Goal: Task Accomplishment & Management: Manage account settings

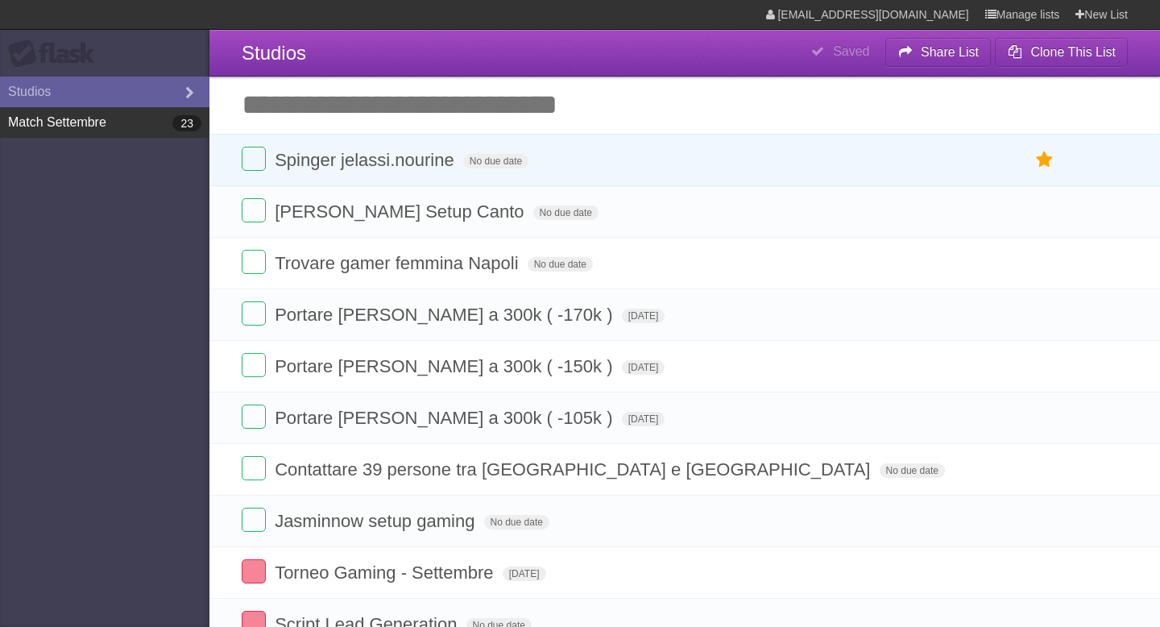
click at [116, 130] on link "Match Settembre 23" at bounding box center [104, 122] width 209 height 31
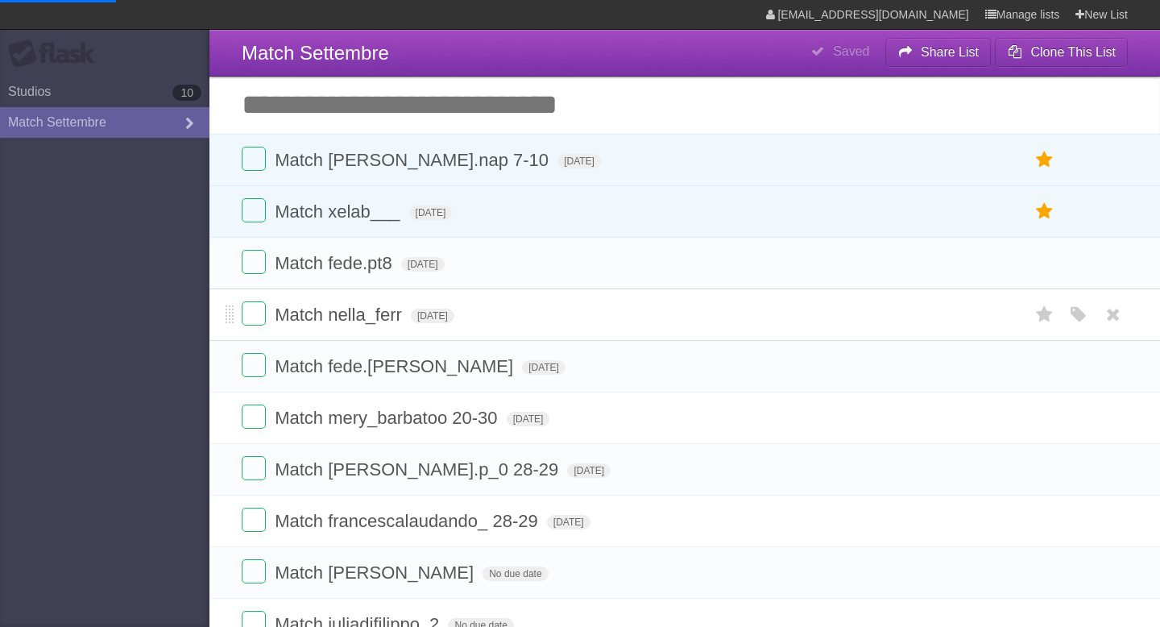
type span "[DATE]"
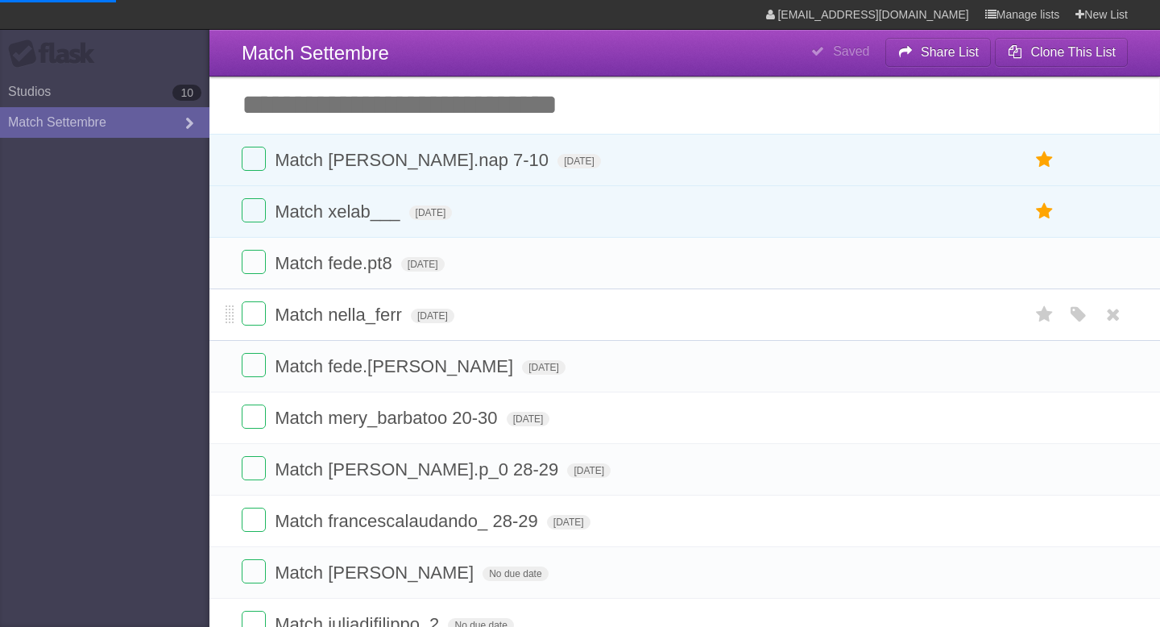
type span "[DATE]"
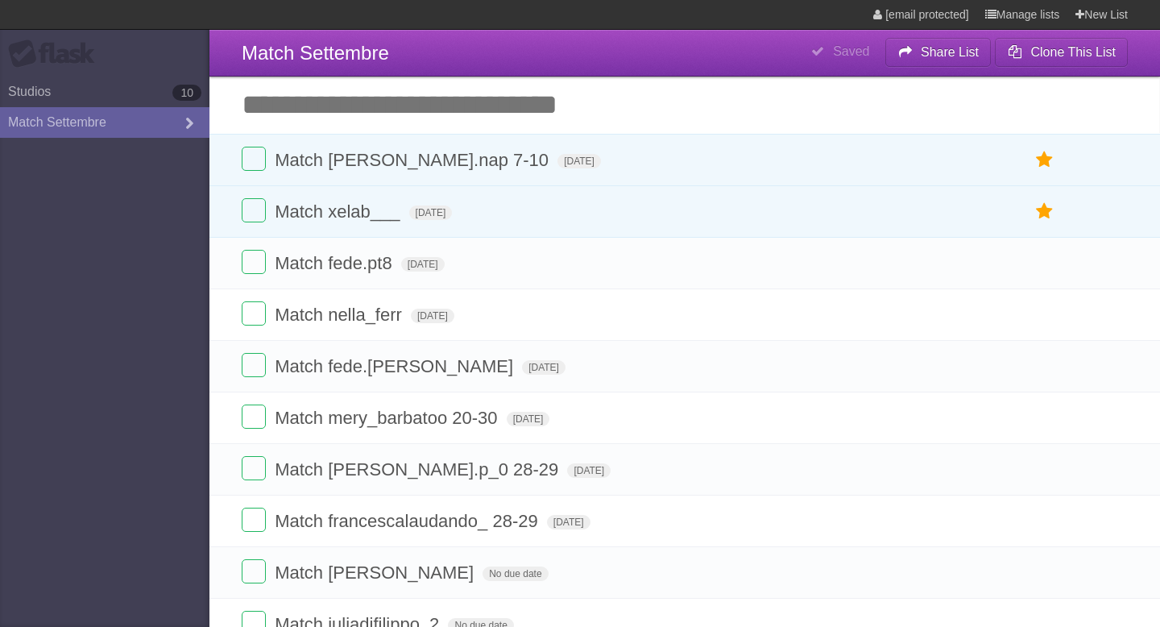
type span "[DATE]"
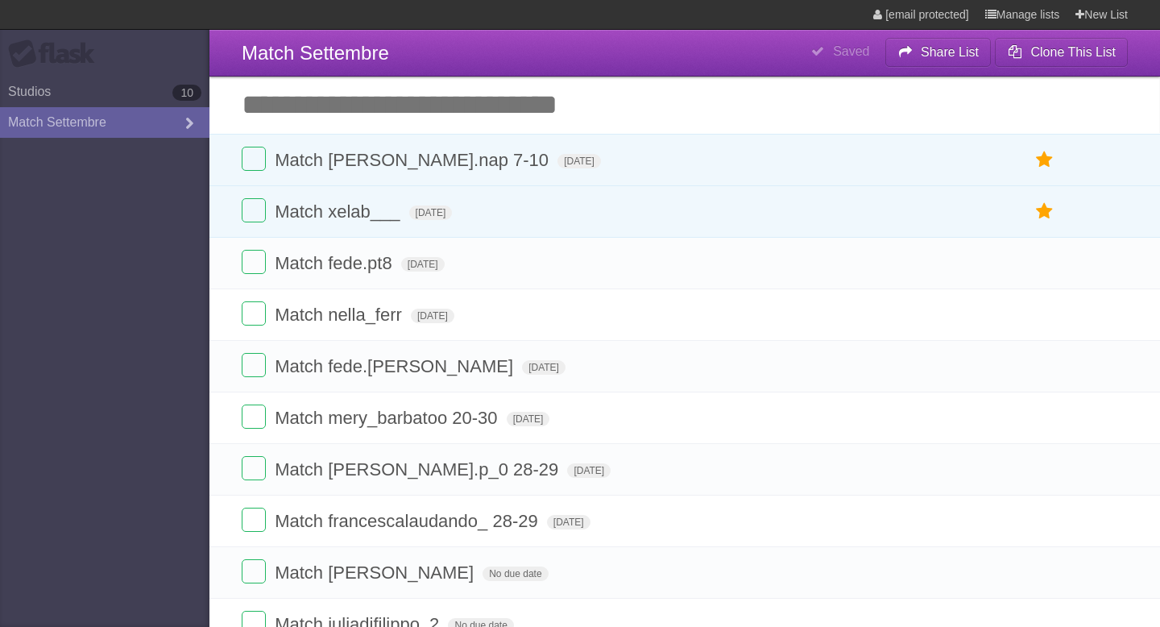
type span "[DATE]"
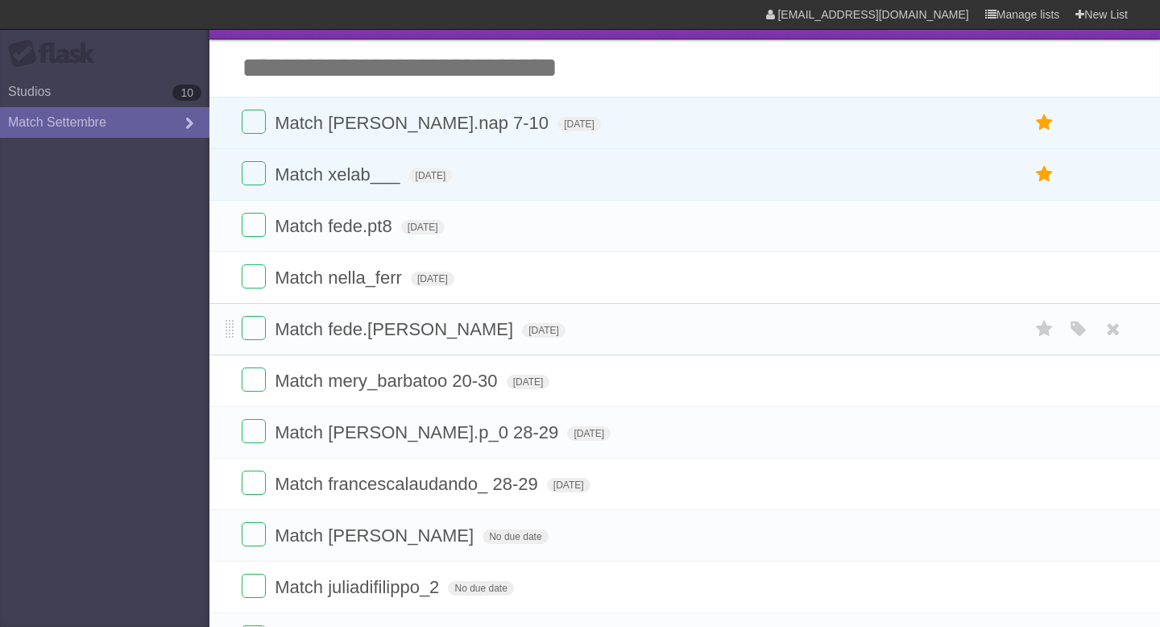
scroll to position [43, 0]
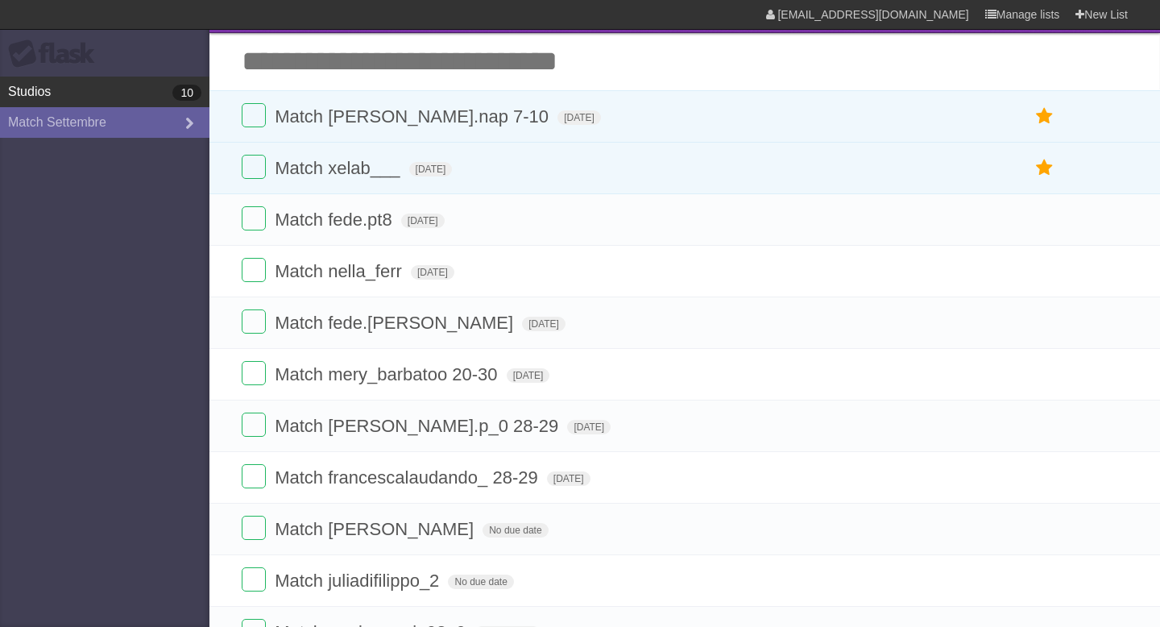
click at [41, 98] on link "Studios 10" at bounding box center [104, 92] width 209 height 31
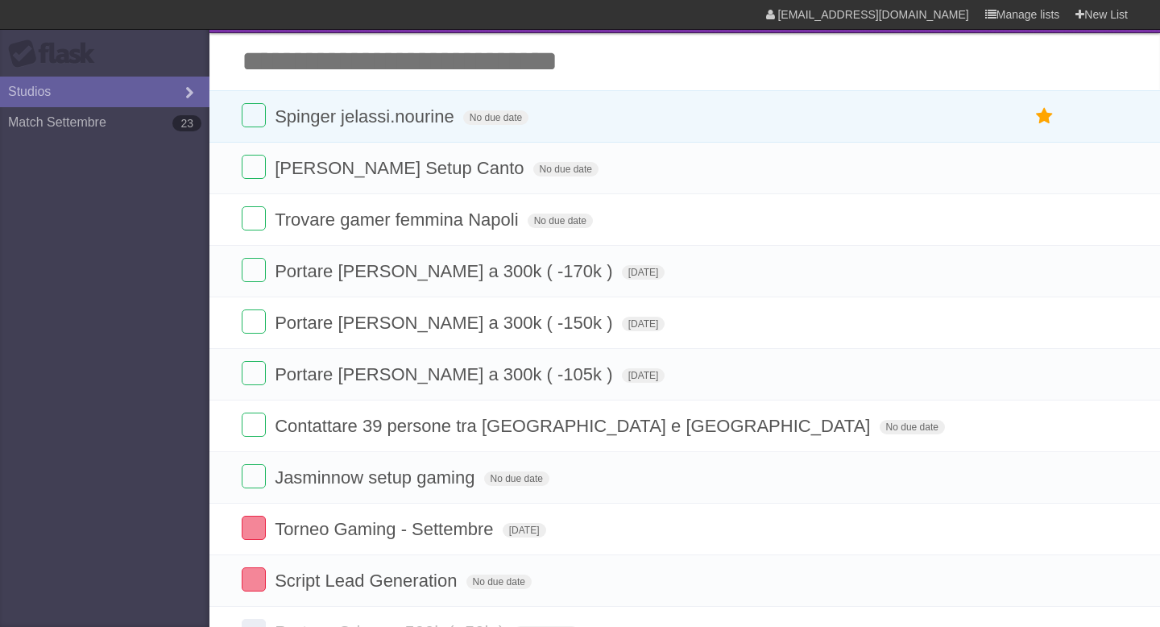
type span "[DATE]"
